Goal: Navigation & Orientation: Find specific page/section

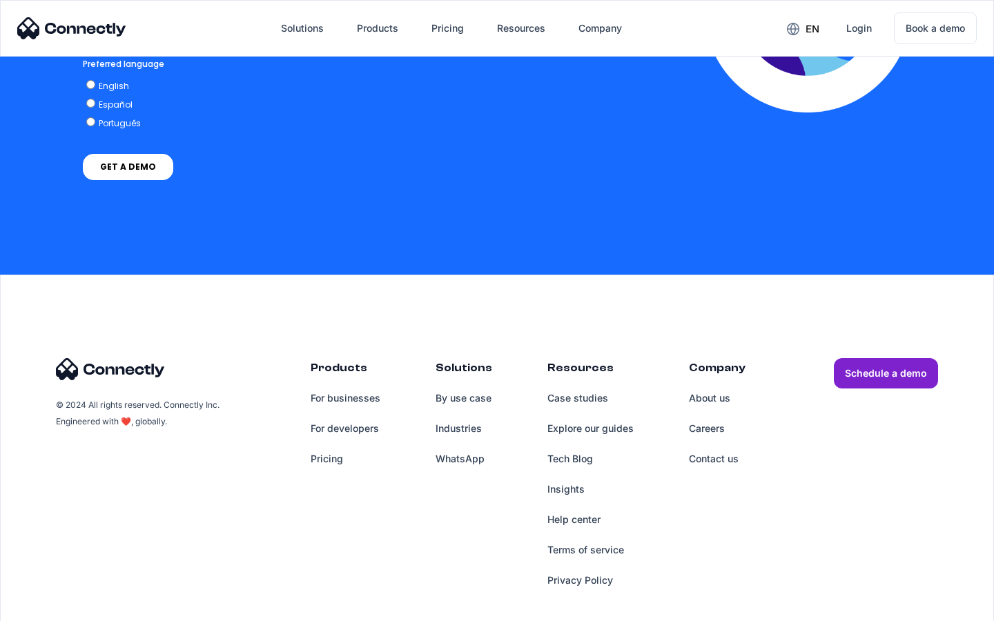
scroll to position [2807, 0]
